Goal: Check status: Check status

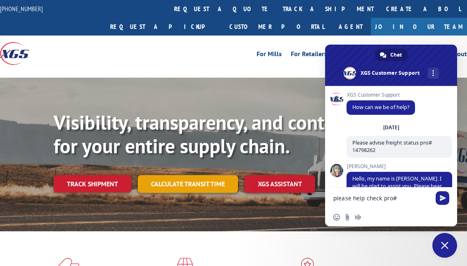
click at [184, 175] on link "Calculate transit time" at bounding box center [188, 184] width 100 height 18
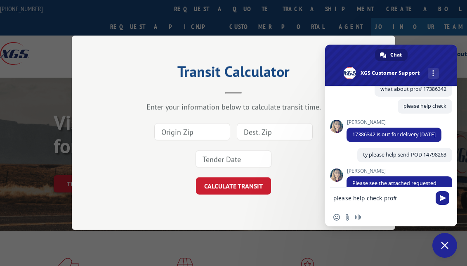
click at [410, 36] on div "Transit Calculator Enter your information below to calculate transit time. CALC…" at bounding box center [233, 133] width 467 height 266
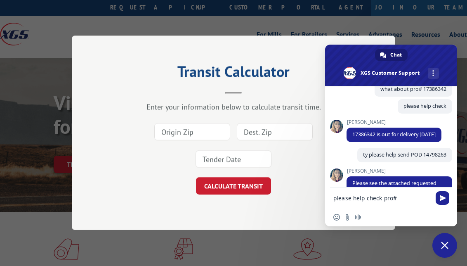
scroll to position [25, 0]
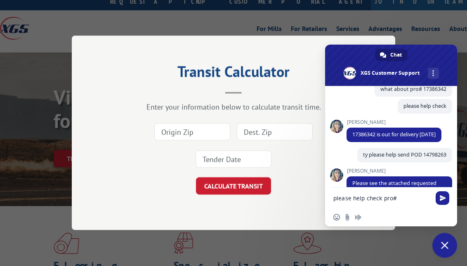
click at [144, 77] on h2 "Transit Calculator" at bounding box center [233, 74] width 241 height 16
click at [78, 96] on div "Transit Calculator Enter your information below to calculate transit time. CALC…" at bounding box center [233, 132] width 323 height 194
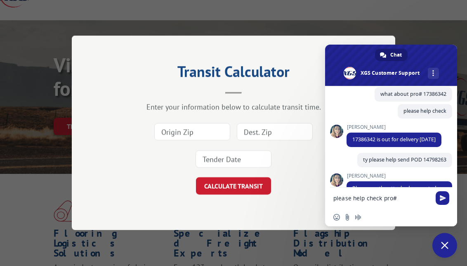
scroll to position [71, 0]
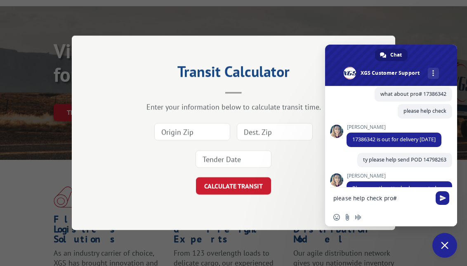
click at [412, 64] on span at bounding box center [391, 65] width 132 height 41
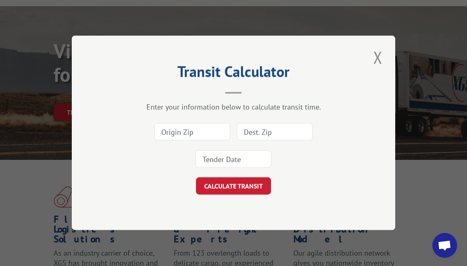
drag, startPoint x: 374, startPoint y: 60, endPoint x: 365, endPoint y: 59, distance: 9.1
click at [374, 59] on button "Close modal" at bounding box center [378, 57] width 14 height 23
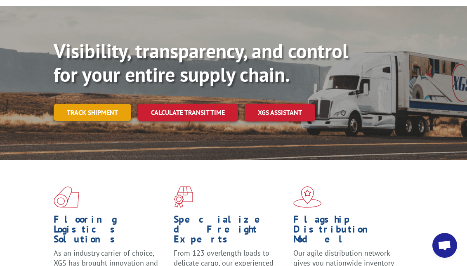
click at [92, 85] on div "Visibility, transparency, and control for your entire supply chain. Track shipm…" at bounding box center [260, 96] width 413 height 115
click at [90, 104] on link "Track shipment" at bounding box center [93, 112] width 78 height 17
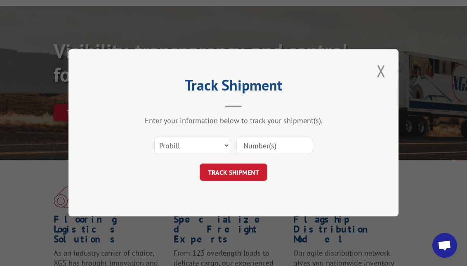
drag, startPoint x: 308, startPoint y: 144, endPoint x: 246, endPoint y: 174, distance: 69.0
click at [308, 144] on input at bounding box center [274, 145] width 76 height 17
paste input "17386342"
type input "17386342"
click at [245, 174] on button "TRACK SHIPMENT" at bounding box center [234, 172] width 68 height 17
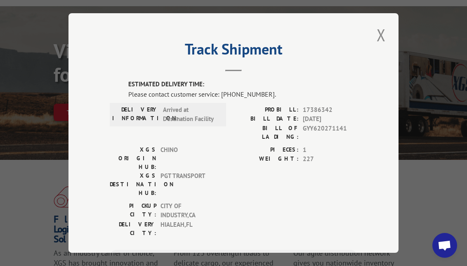
scroll to position [2, 0]
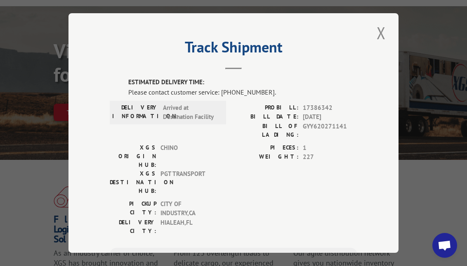
drag, startPoint x: 379, startPoint y: 36, endPoint x: 377, endPoint y: 50, distance: 14.6
click at [379, 36] on button "Close modal" at bounding box center [381, 32] width 14 height 23
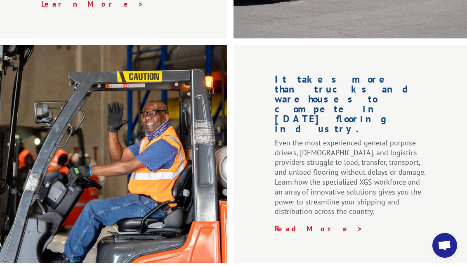
scroll to position [1421, 0]
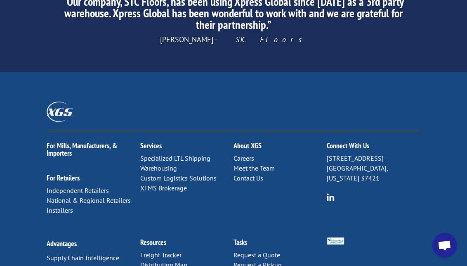
click at [246, 174] on link "Contact Us" at bounding box center [248, 178] width 30 height 8
click at [245, 174] on link "Contact Us" at bounding box center [248, 178] width 30 height 8
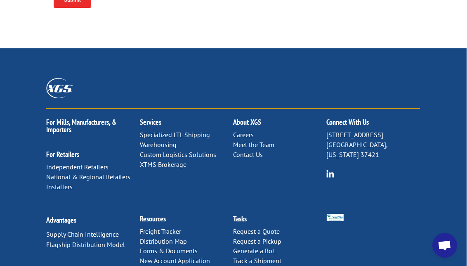
scroll to position [492, 0]
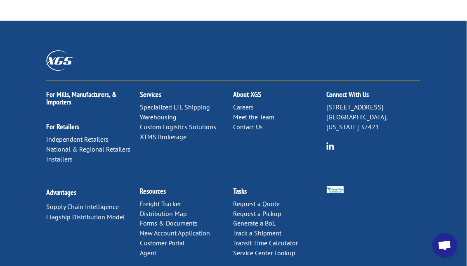
click at [454, 245] on span "Open chat" at bounding box center [444, 245] width 25 height 25
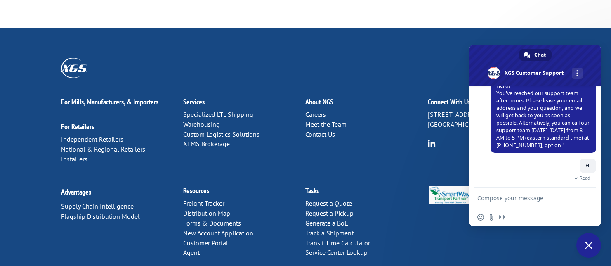
scroll to position [818, 0]
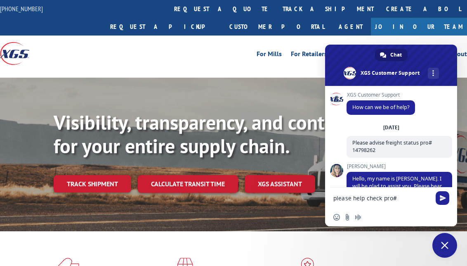
scroll to position [715, 0]
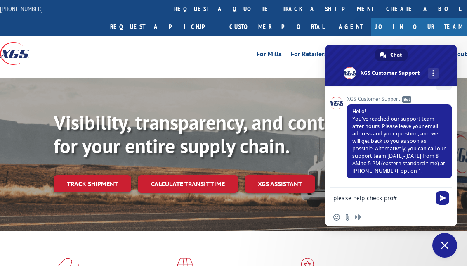
drag, startPoint x: 264, startPoint y: 45, endPoint x: 271, endPoint y: 42, distance: 7.2
click at [264, 45] on div "For Mills For Retailers Services Advantages Resources About For Mills For Retai…" at bounding box center [233, 53] width 467 height 36
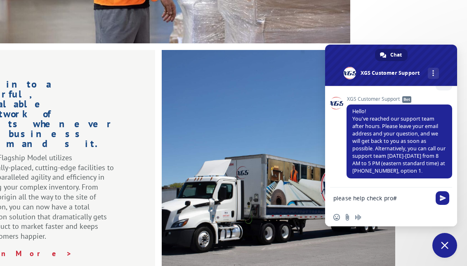
click at [404, 205] on textarea "please help check pro#" at bounding box center [382, 197] width 99 height 21
click at [404, 204] on textarea "please help check pro#" at bounding box center [382, 197] width 99 height 21
type textarea "Hi"
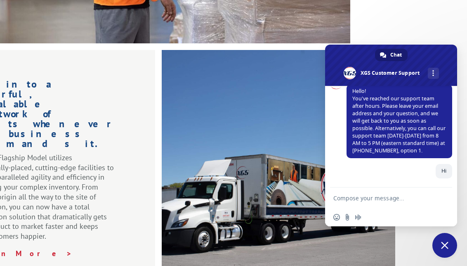
scroll to position [736, 0]
click at [428, 68] on link "More channels" at bounding box center [433, 73] width 11 height 11
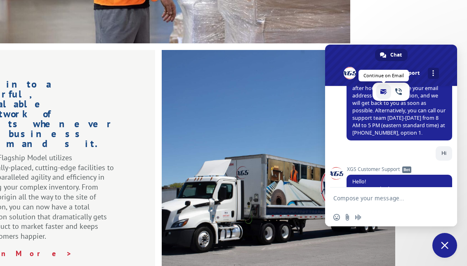
scroll to position [826, 0]
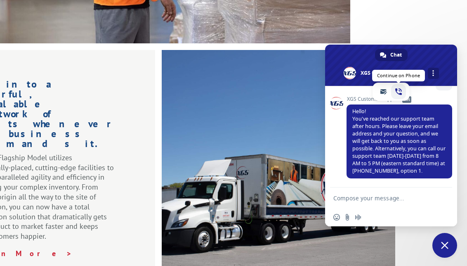
click at [395, 89] on span "phone" at bounding box center [398, 91] width 7 height 7
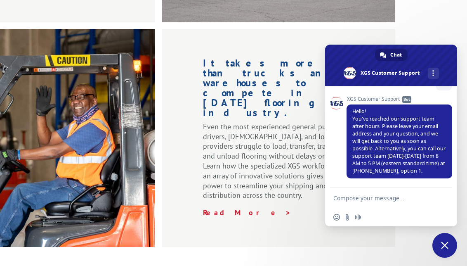
scroll to position [1421, 72]
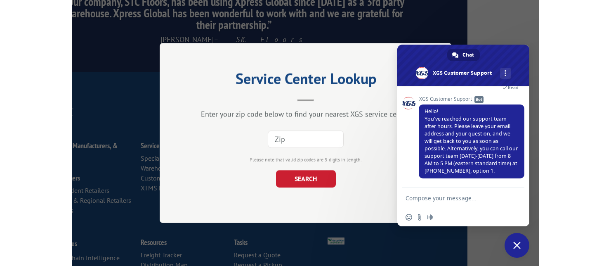
scroll to position [1367, 0]
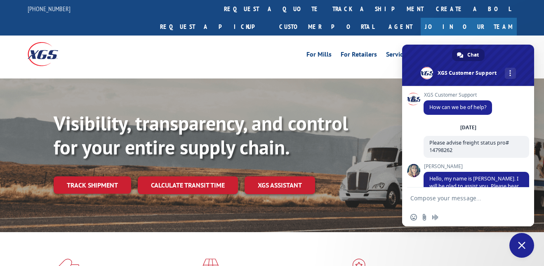
scroll to position [818, 0]
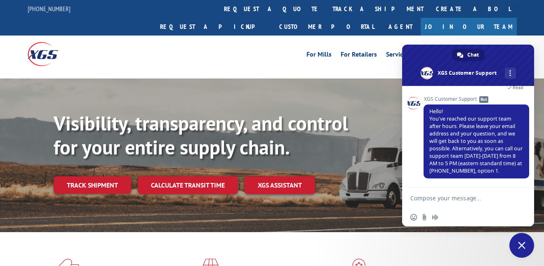
click at [106, 176] on link "Track shipment" at bounding box center [93, 184] width 78 height 17
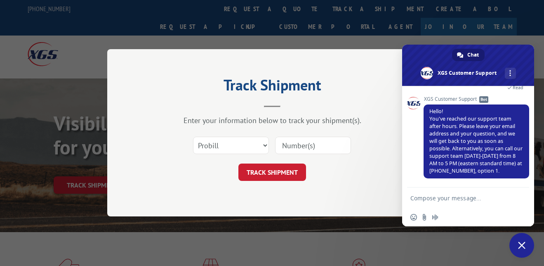
click at [294, 150] on input at bounding box center [313, 145] width 76 height 17
click at [282, 178] on button "TRACK SHIPMENT" at bounding box center [272, 172] width 68 height 17
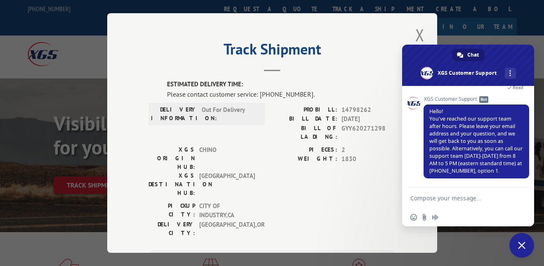
drag, startPoint x: 430, startPoint y: 28, endPoint x: 409, endPoint y: 39, distance: 22.9
click at [430, 28] on div "Track Shipment ESTIMATED DELIVERY TIME: Please contact customer service: (844) …" at bounding box center [272, 132] width 330 height 239
drag, startPoint x: 410, startPoint y: 38, endPoint x: 426, endPoint y: 35, distance: 16.4
click at [412, 38] on div "Track Shipment ESTIMATED DELIVERY TIME: Please contact customer service: (844) …" at bounding box center [272, 132] width 330 height 239
click at [424, 35] on button "Close modal" at bounding box center [420, 35] width 14 height 23
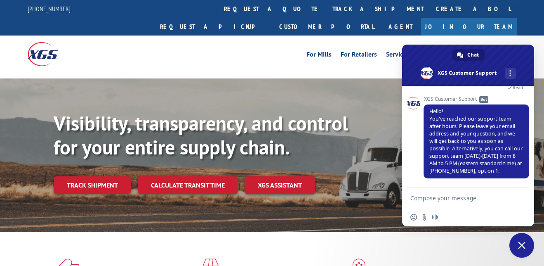
click at [193, 176] on link "Calculate transit time" at bounding box center [188, 185] width 100 height 18
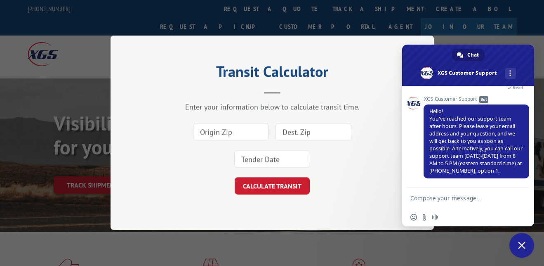
drag, startPoint x: 84, startPoint y: 165, endPoint x: 77, endPoint y: 170, distance: 8.9
click at [84, 165] on div "Transit Calculator Enter your information below to calculate transit time. CALC…" at bounding box center [272, 133] width 544 height 266
drag, startPoint x: 77, startPoint y: 170, endPoint x: 291, endPoint y: 90, distance: 228.3
click at [77, 170] on div "Transit Calculator Enter your information below to calculate transit time. CALC…" at bounding box center [272, 133] width 544 height 266
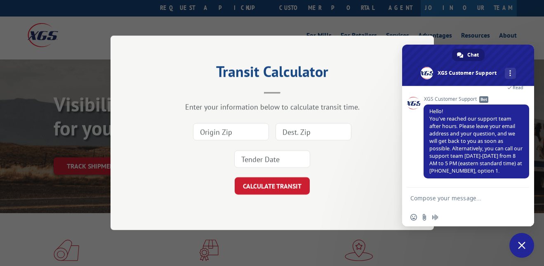
scroll to position [19, 0]
drag, startPoint x: 324, startPoint y: 105, endPoint x: 395, endPoint y: 129, distance: 75.6
click at [324, 105] on div "Enter your information below to calculate transit time." at bounding box center [272, 106] width 241 height 9
drag, startPoint x: 532, startPoint y: 248, endPoint x: 528, endPoint y: 247, distance: 4.7
click at [532, 248] on span "Close chat" at bounding box center [521, 245] width 25 height 25
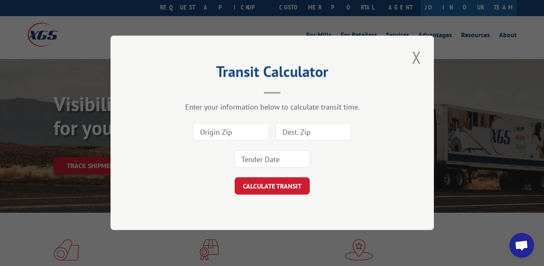
drag, startPoint x: 419, startPoint y: 64, endPoint x: 393, endPoint y: 71, distance: 26.8
click at [419, 64] on button "Close modal" at bounding box center [416, 57] width 14 height 23
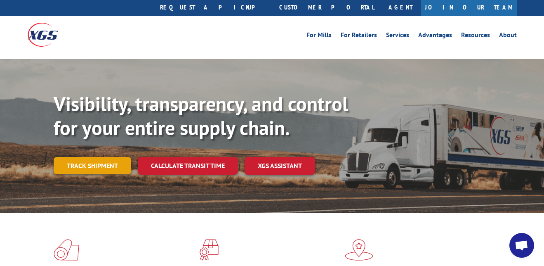
click at [79, 157] on link "Track shipment" at bounding box center [93, 165] width 78 height 17
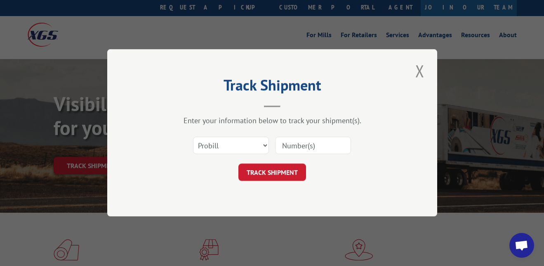
scroll to position [0, 0]
drag, startPoint x: 283, startPoint y: 144, endPoint x: 282, endPoint y: 154, distance: 9.9
click at [283, 144] on input at bounding box center [313, 145] width 76 height 17
click at [271, 167] on button "TRACK SHIPMENT" at bounding box center [272, 172] width 68 height 17
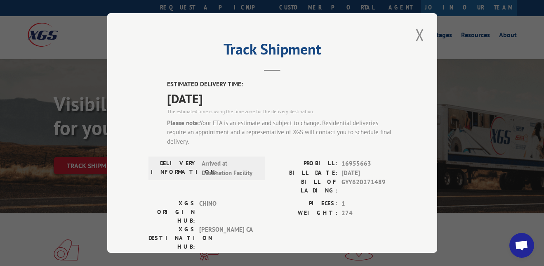
click at [520, 242] on span "Open chat" at bounding box center [522, 246] width 14 height 12
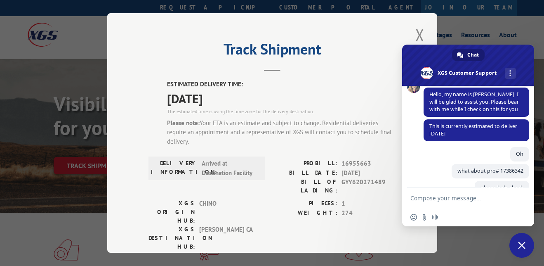
scroll to position [16, 0]
